Goal: Task Accomplishment & Management: Use online tool/utility

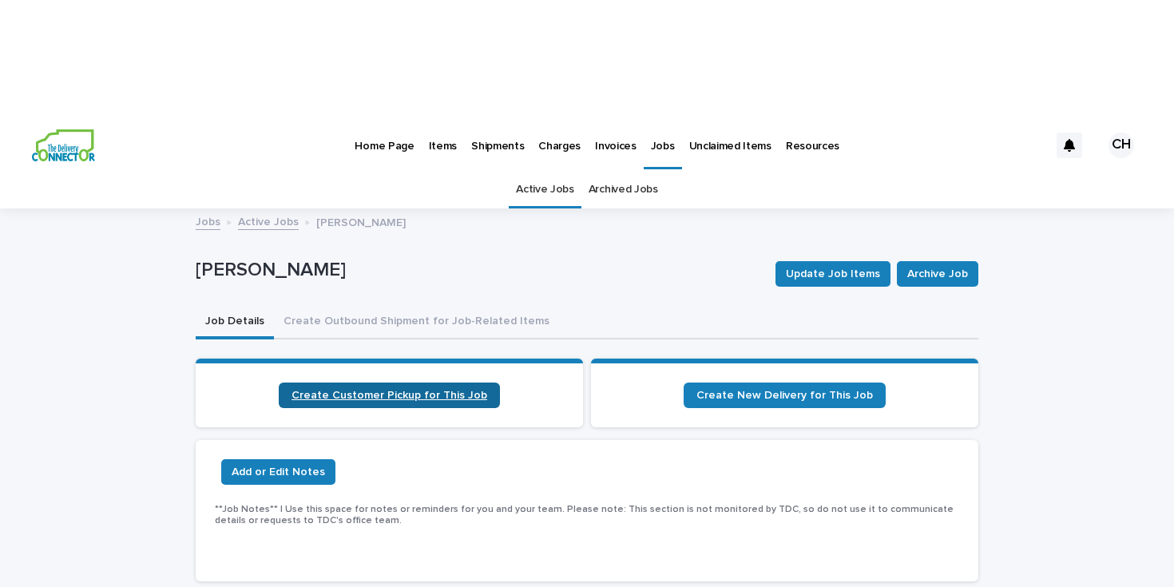
click at [322, 390] on span "Create Customer Pickup for This Job" at bounding box center [389, 395] width 196 height 11
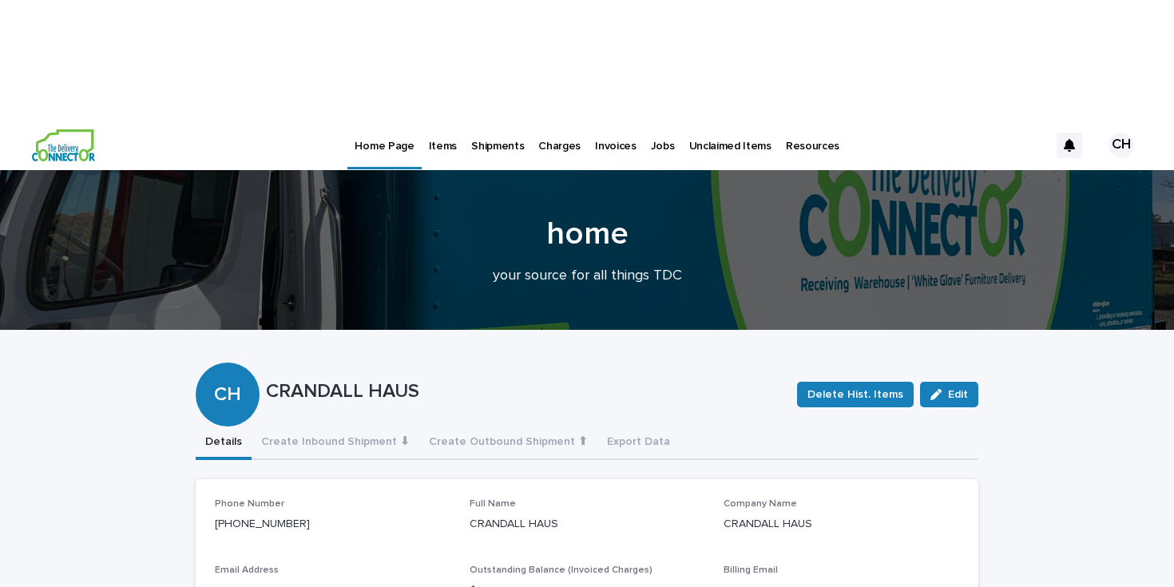
click at [89, 129] on img at bounding box center [63, 145] width 63 height 32
click at [429, 120] on p "Items" at bounding box center [443, 137] width 28 height 34
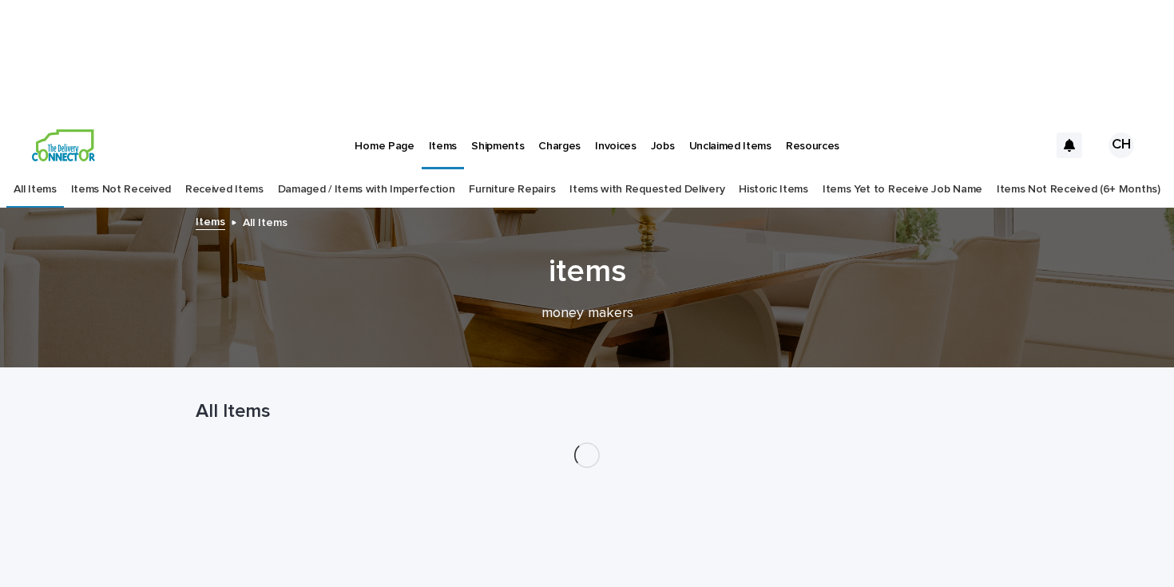
click at [651, 120] on p "Jobs" at bounding box center [663, 137] width 24 height 34
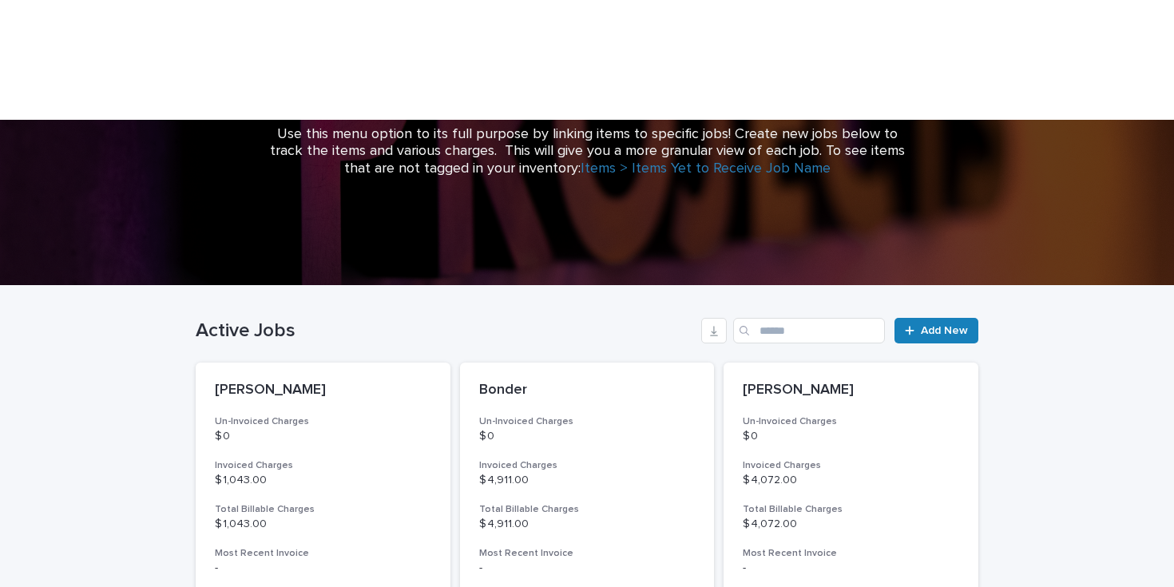
scroll to position [249, 0]
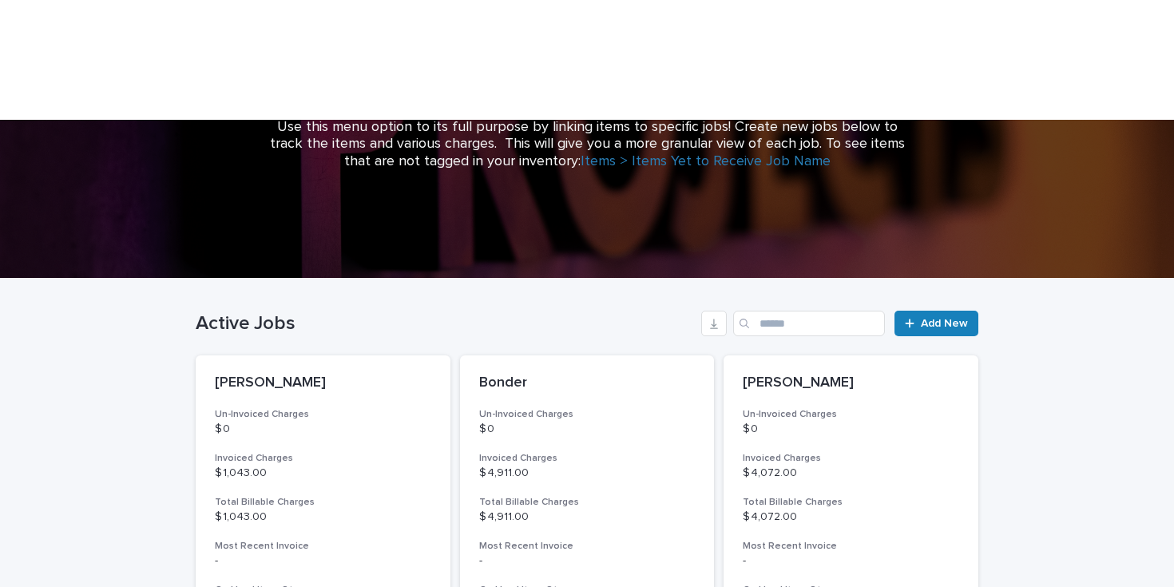
click at [837, 279] on div "Active Jobs Add New" at bounding box center [587, 317] width 782 height 77
click at [835, 311] on input "Search" at bounding box center [809, 324] width 152 height 26
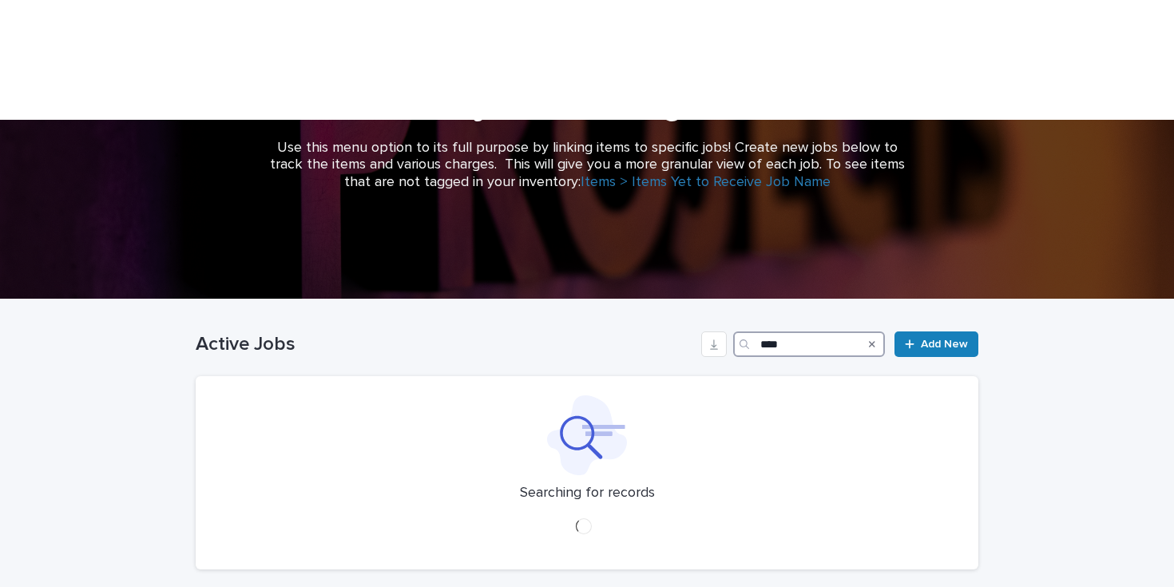
scroll to position [249, 0]
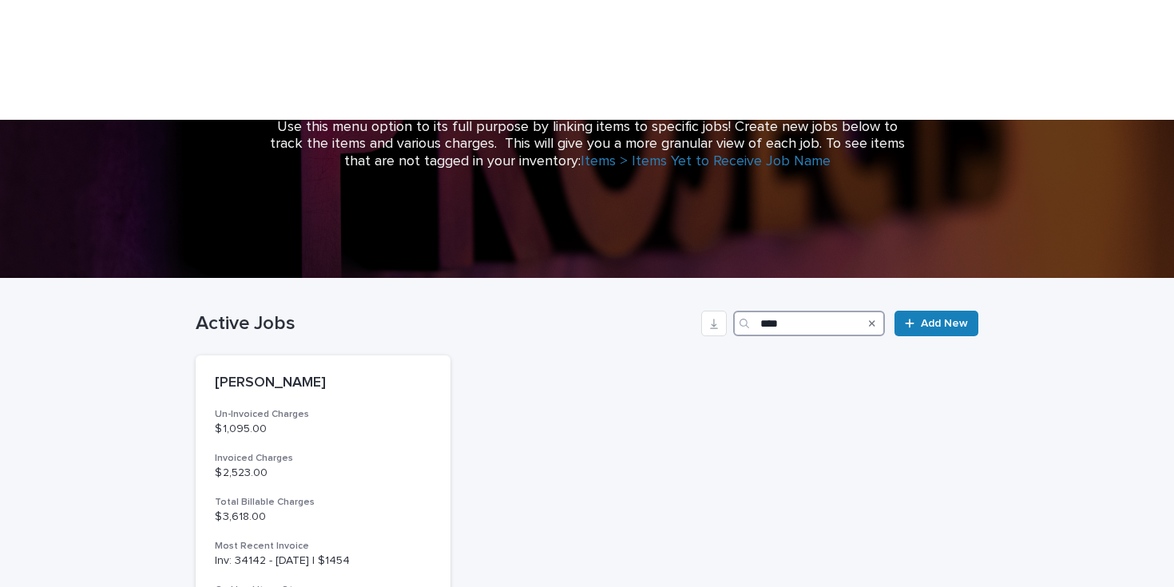
type input "****"
click at [280, 422] on p "$ 1,095.00" at bounding box center [323, 429] width 216 height 14
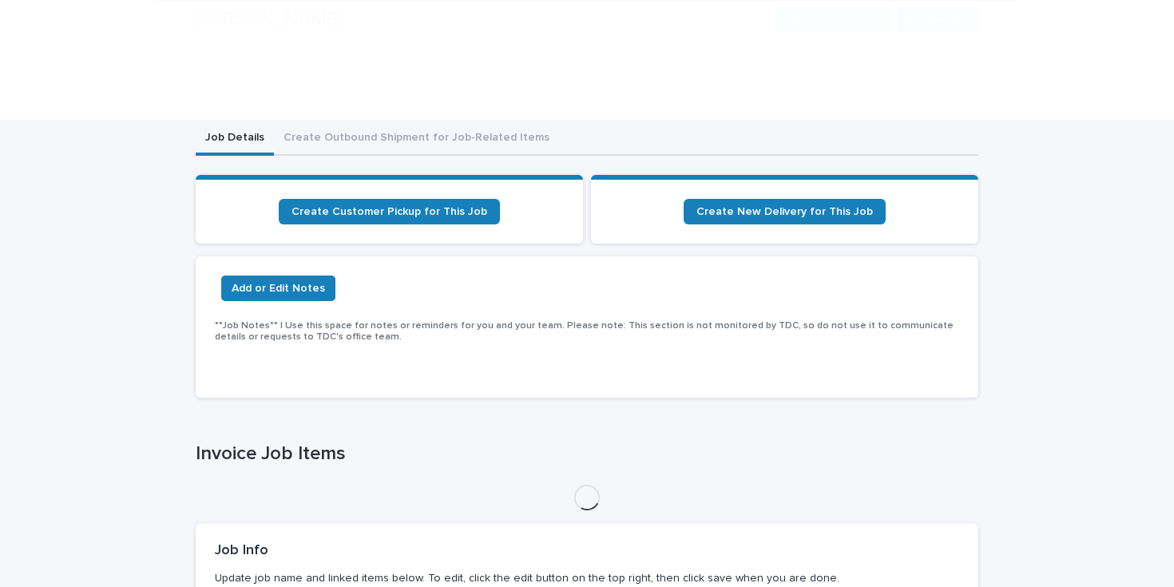
scroll to position [189, 0]
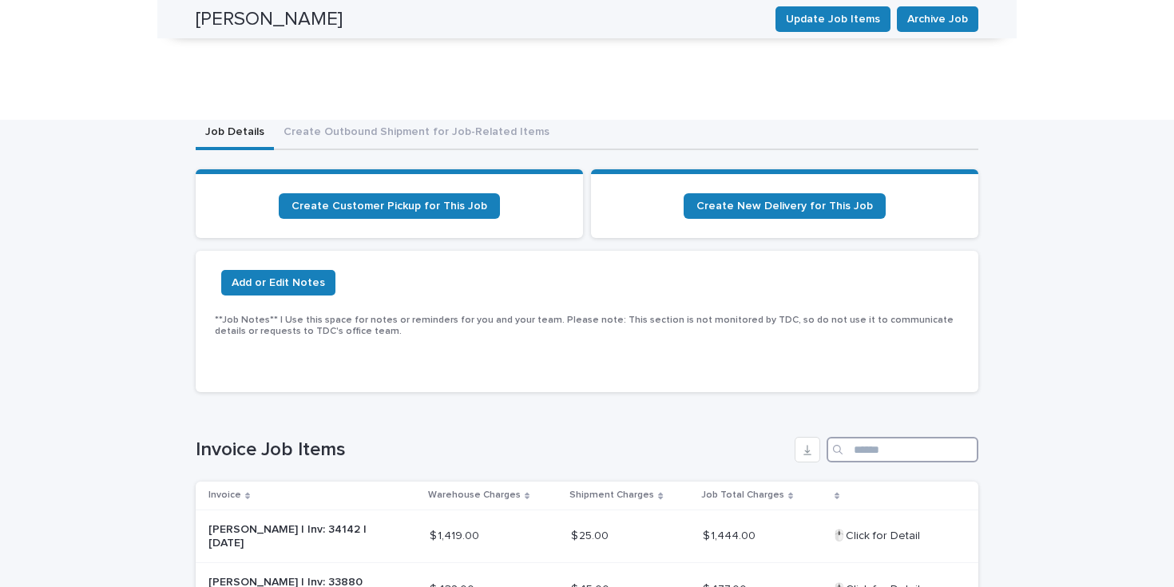
click at [933, 437] on input "Search" at bounding box center [902, 450] width 152 height 26
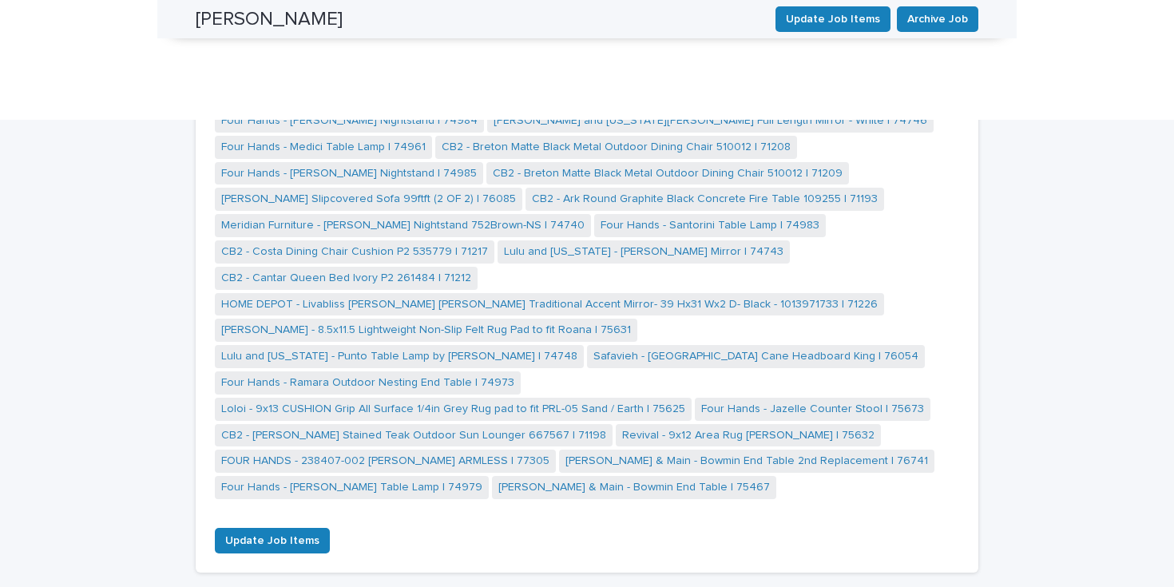
scroll to position [2783, 0]
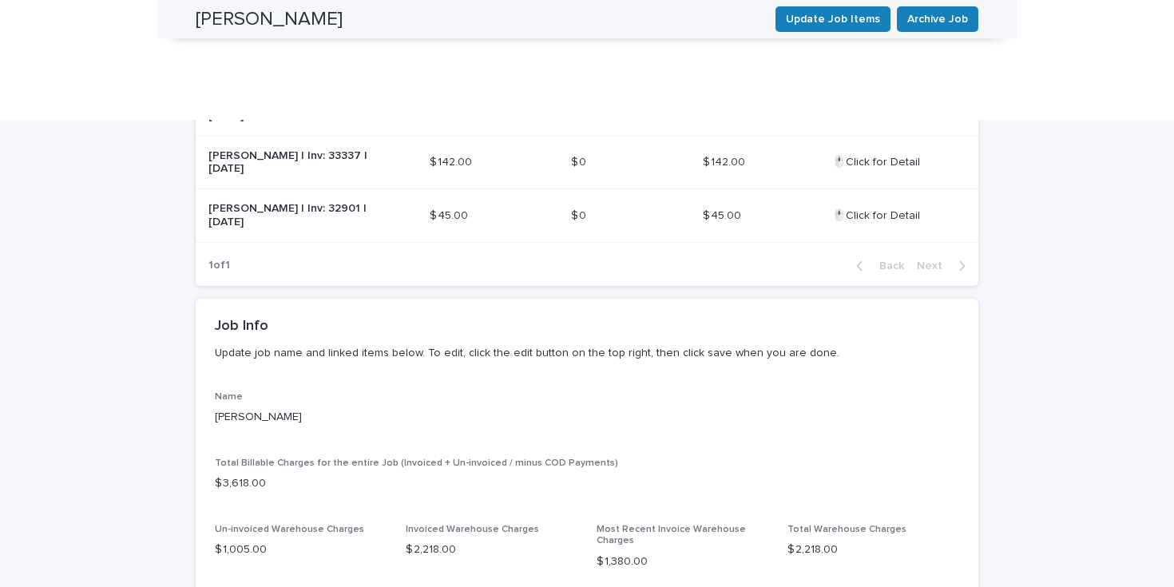
scroll to position [0, 0]
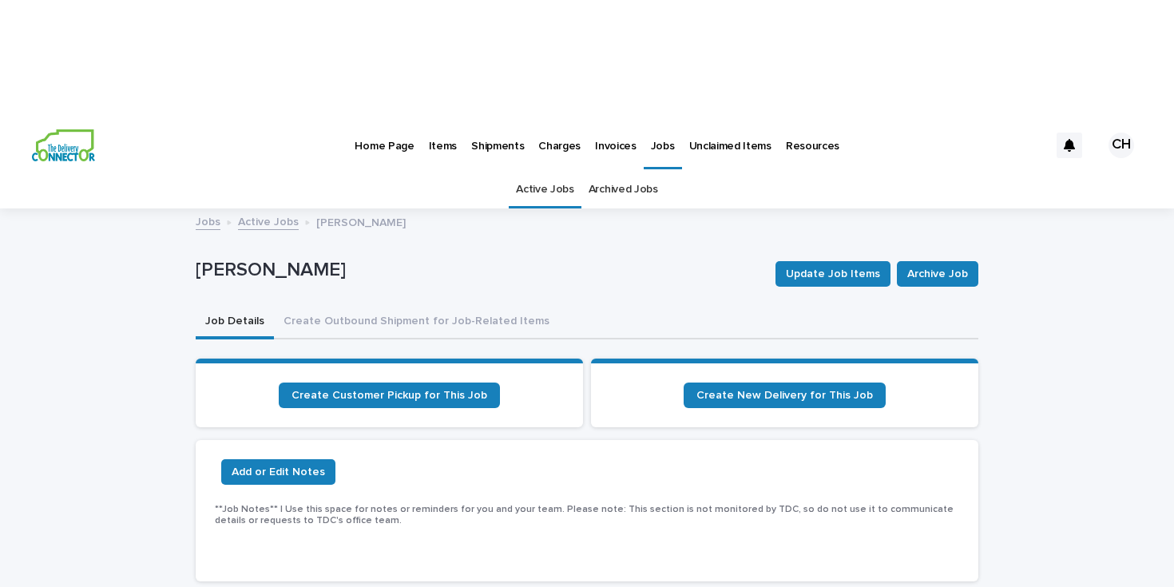
type input "******"
click at [442, 120] on p "Items" at bounding box center [443, 137] width 28 height 34
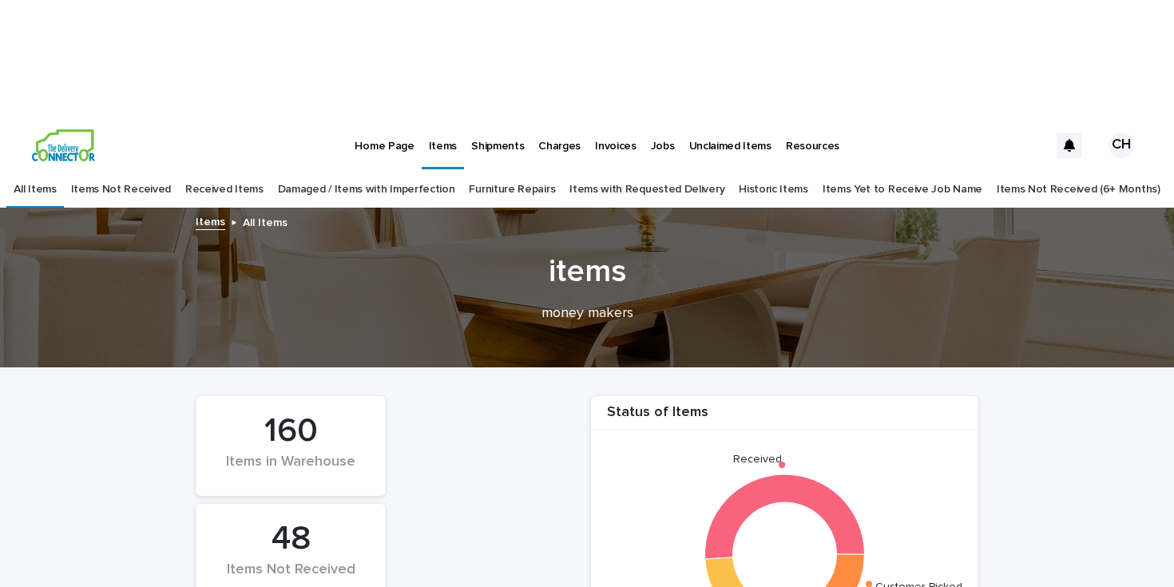
click at [88, 129] on img at bounding box center [63, 145] width 63 height 32
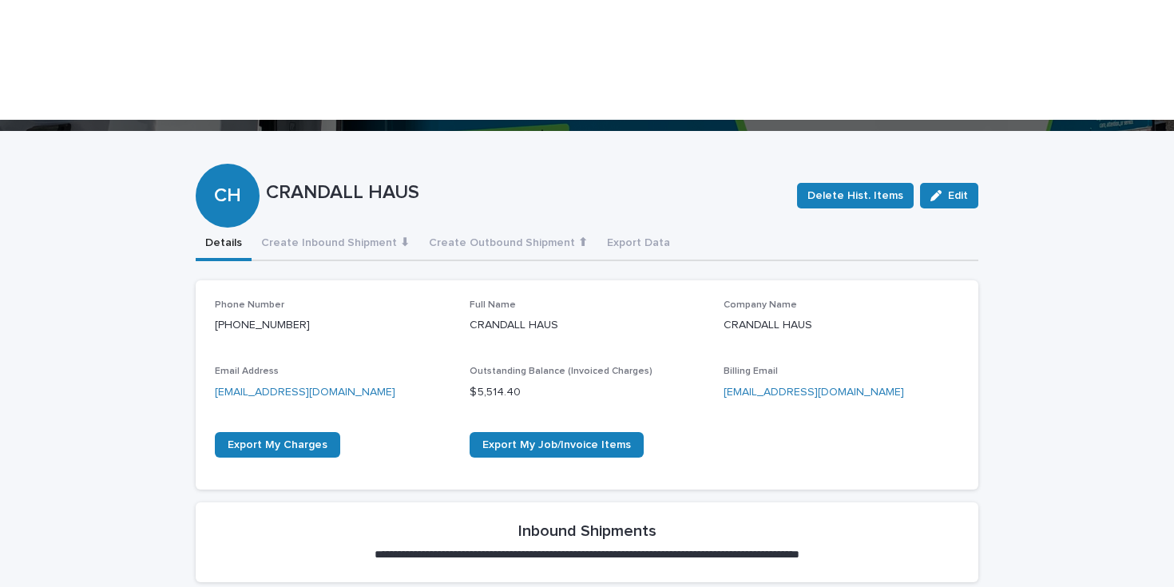
scroll to position [385, 0]
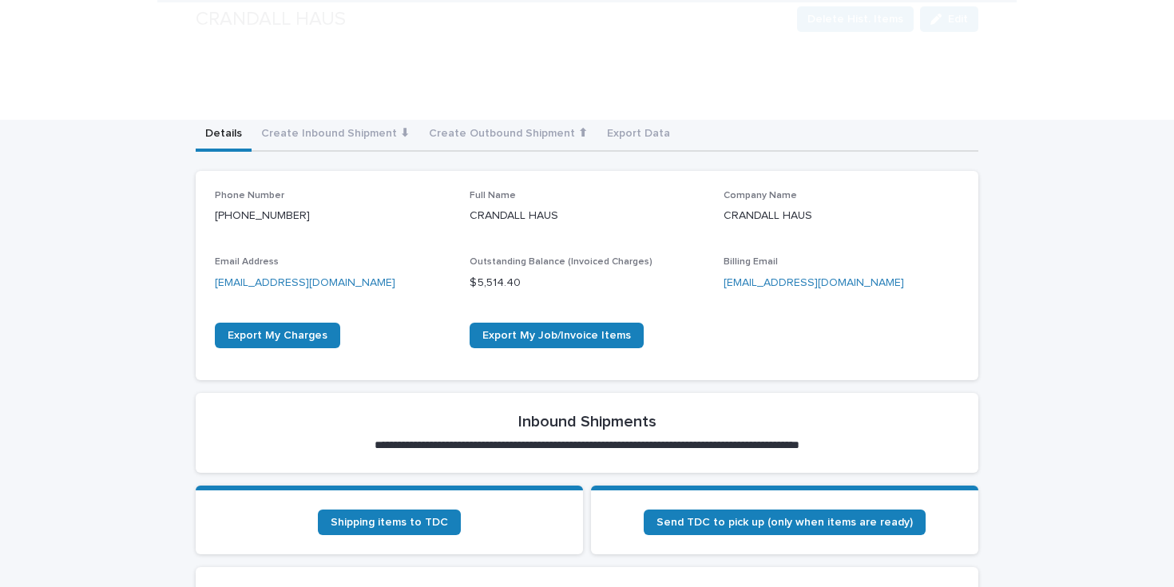
scroll to position [314, 0]
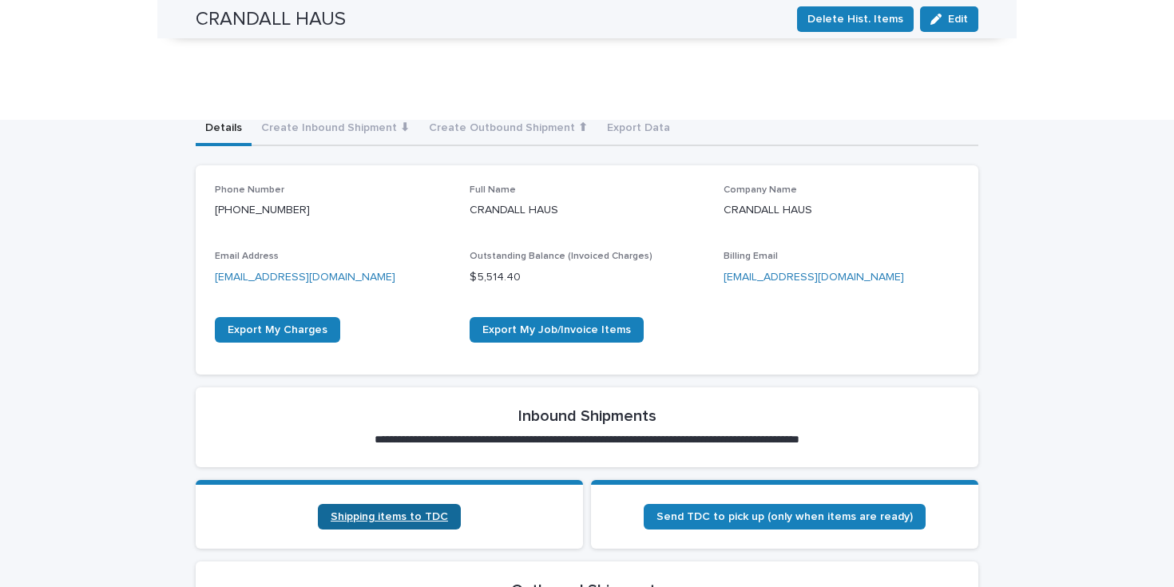
click at [452, 504] on link "Shipping items to TDC" at bounding box center [389, 517] width 143 height 26
